Goal: Information Seeking & Learning: Learn about a topic

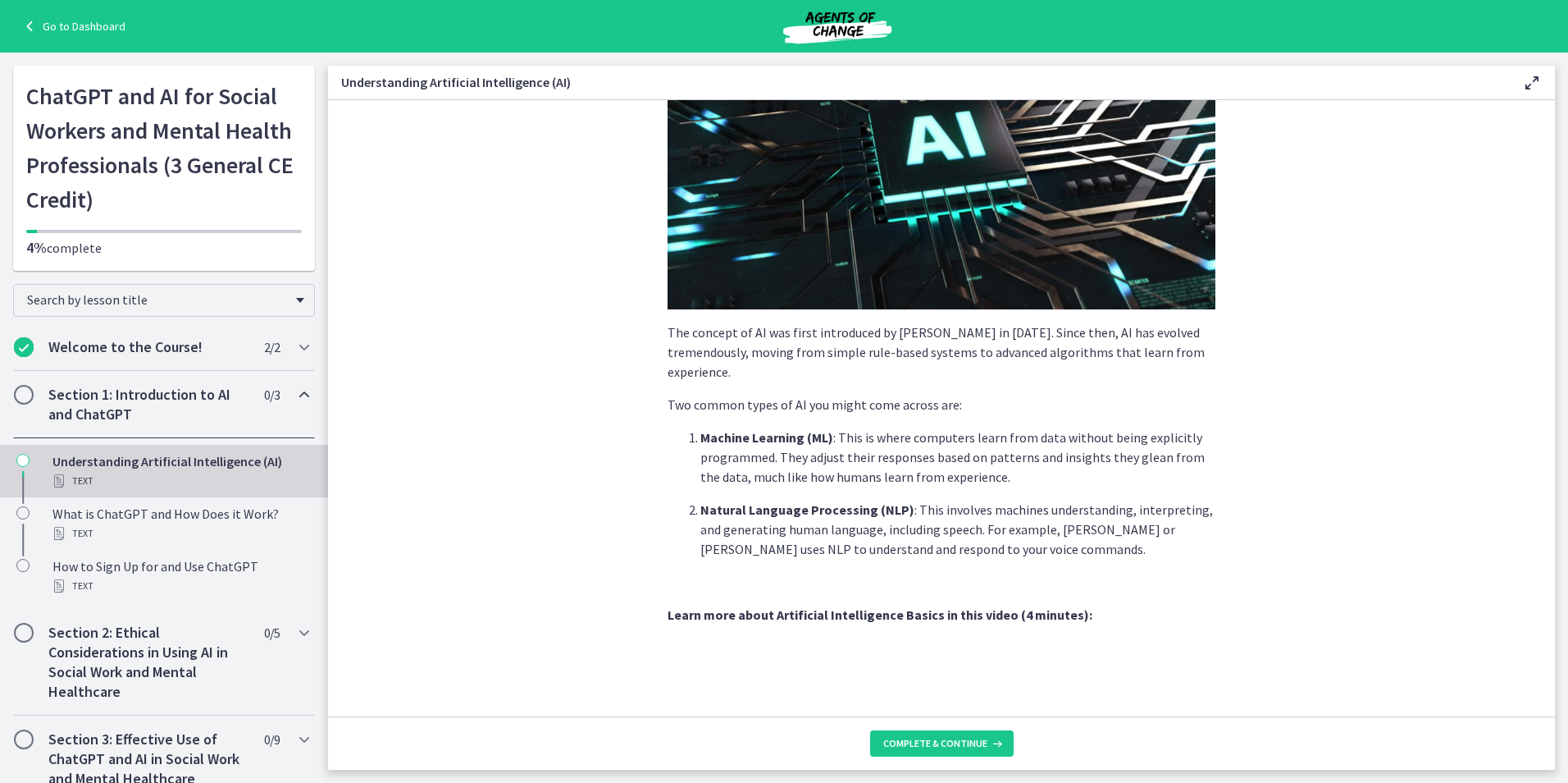
scroll to position [246, 0]
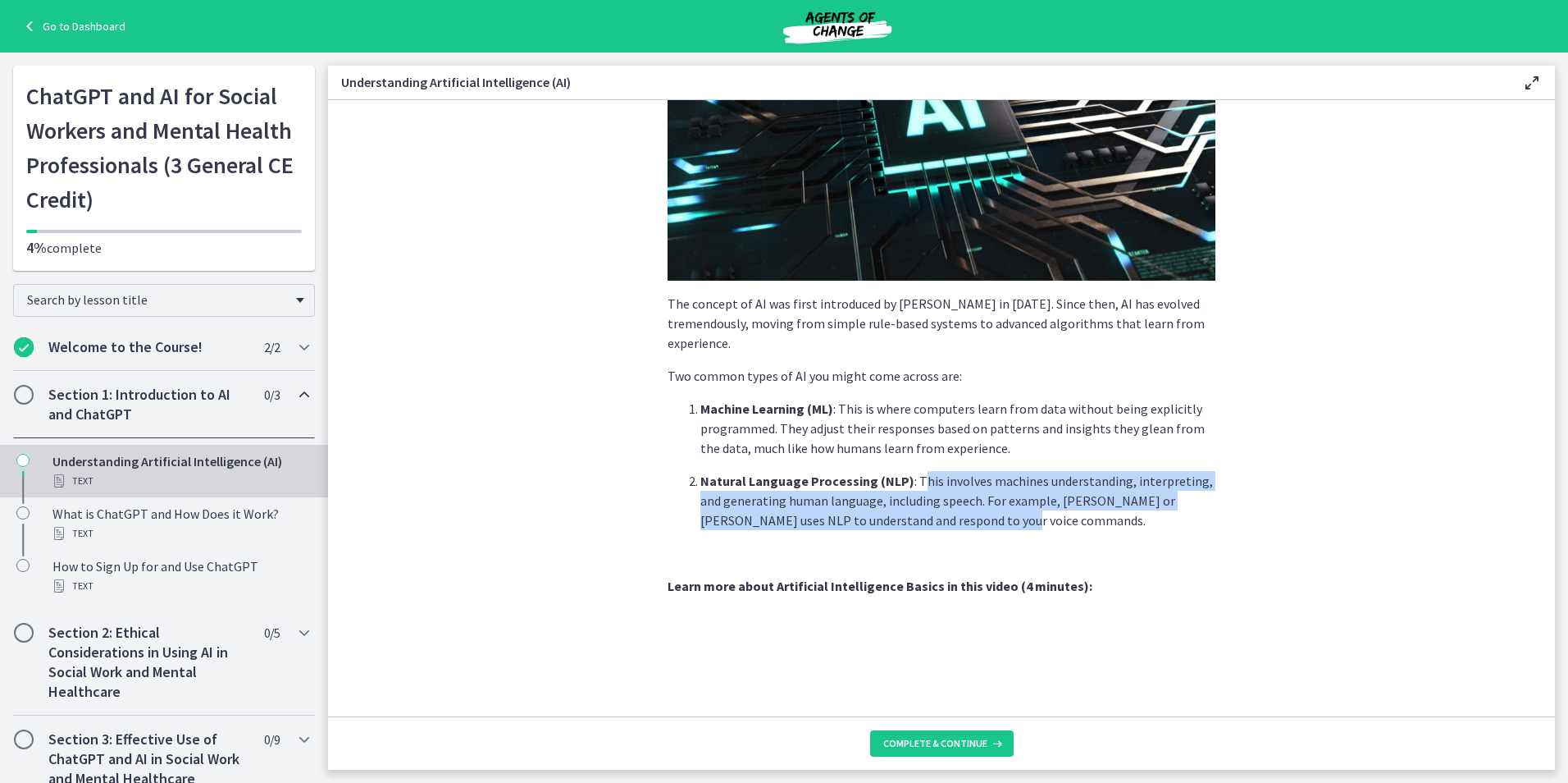
drag, startPoint x: 911, startPoint y: 472, endPoint x: 1130, endPoint y: 529, distance: 226.3
click at [1130, 529] on p "Natural Language Processing (NLP) : This involves machines understanding, inter…" at bounding box center [957, 499] width 515 height 59
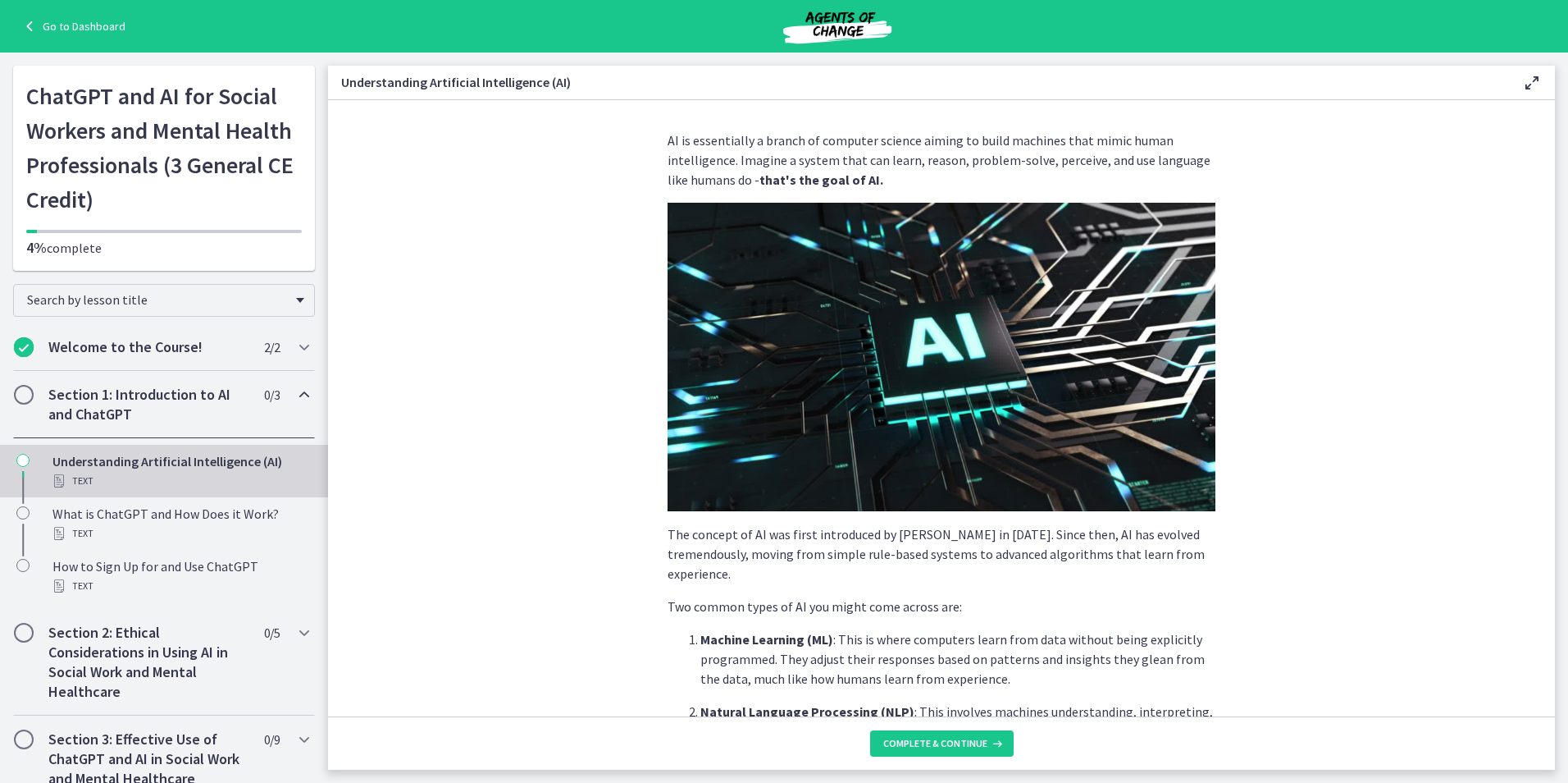
scroll to position [0, 0]
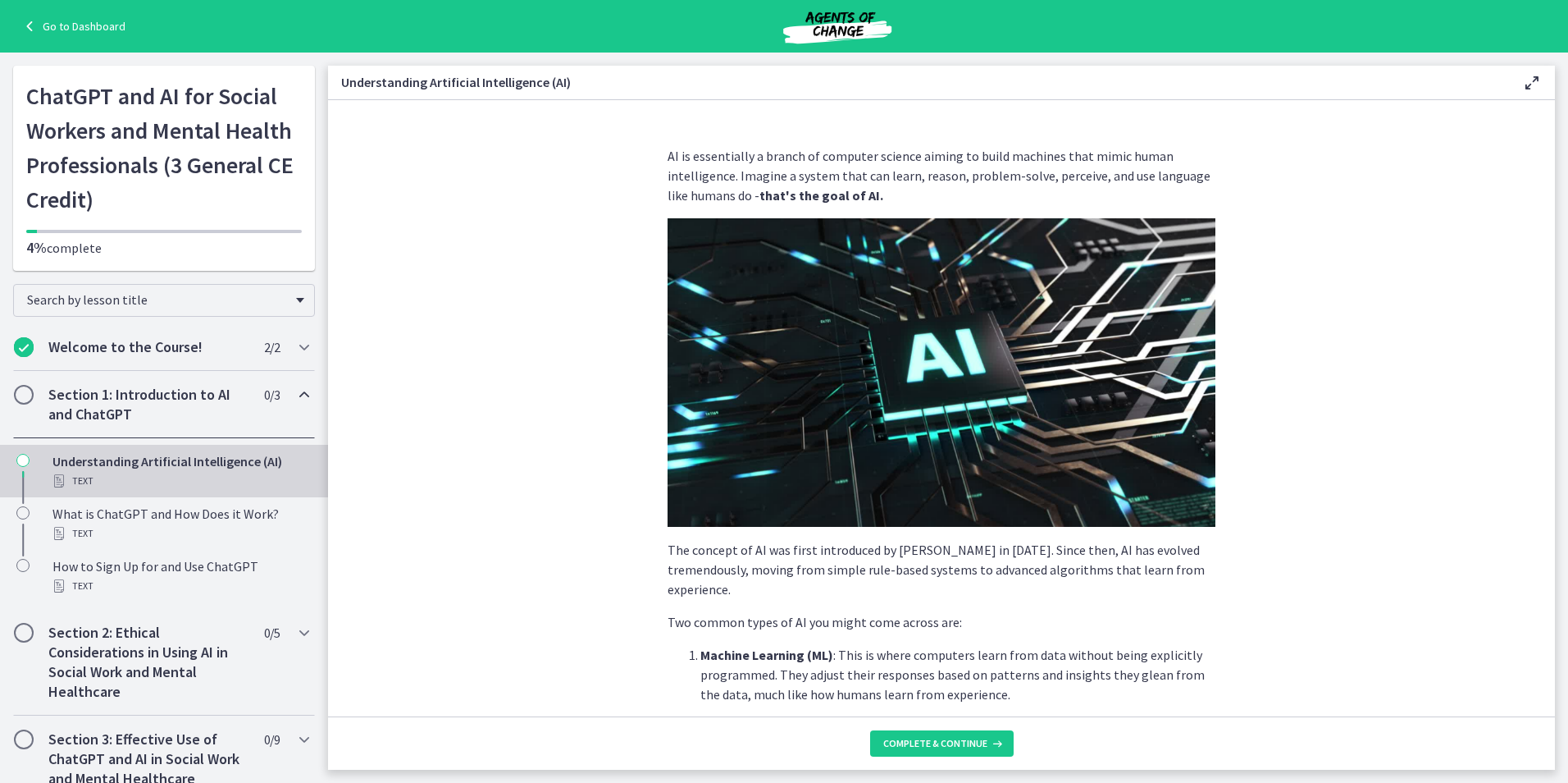
click at [47, 37] on div "Go to Dashboard" at bounding box center [784, 26] width 1568 height 53
click at [43, 30] on link "Go to Dashboard" at bounding box center [73, 26] width 106 height 20
